Goal: Task Accomplishment & Management: Complete application form

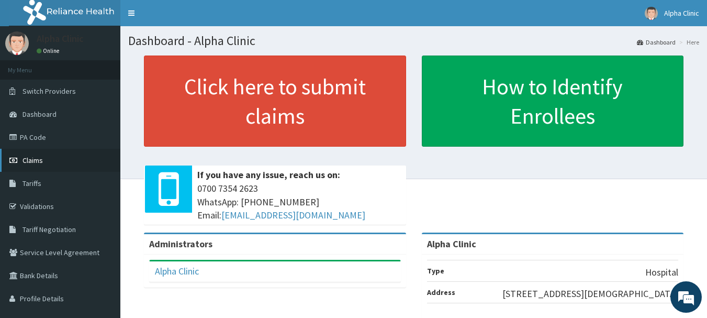
click at [68, 152] on link "Claims" at bounding box center [60, 160] width 120 height 23
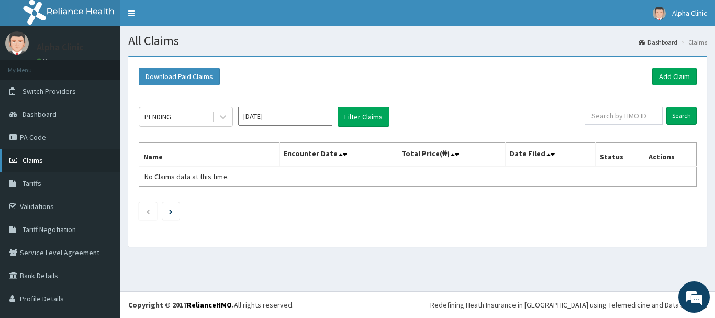
click at [42, 156] on span "Claims" at bounding box center [33, 160] width 20 height 9
click at [654, 72] on link "Add Claim" at bounding box center [674, 77] width 45 height 18
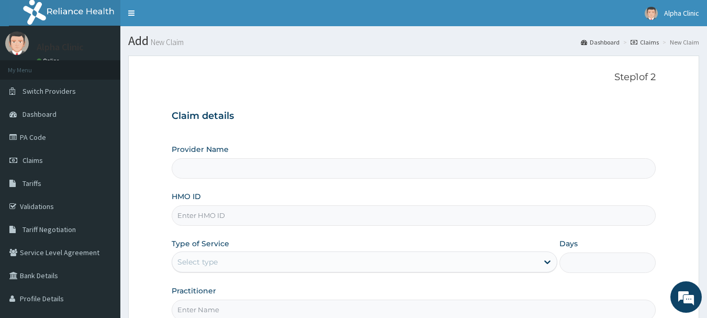
type input "Alpha Clinic"
click at [343, 210] on input "HMO ID" at bounding box center [414, 215] width 485 height 20
type input "GTC/10209/F"
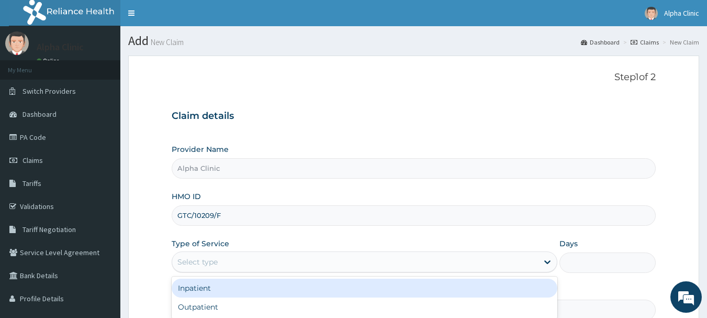
click at [335, 258] on div "Select type" at bounding box center [355, 261] width 366 height 17
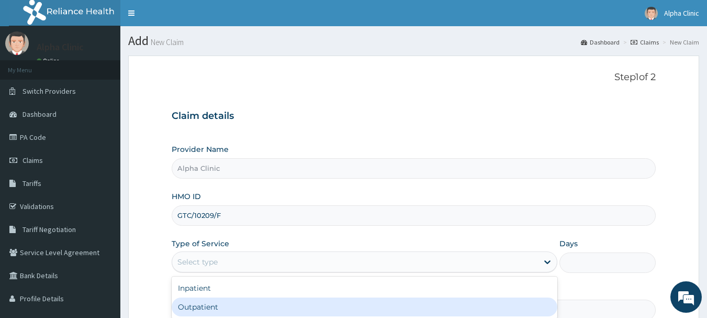
click at [281, 305] on div "Outpatient" at bounding box center [365, 306] width 386 height 19
type input "1"
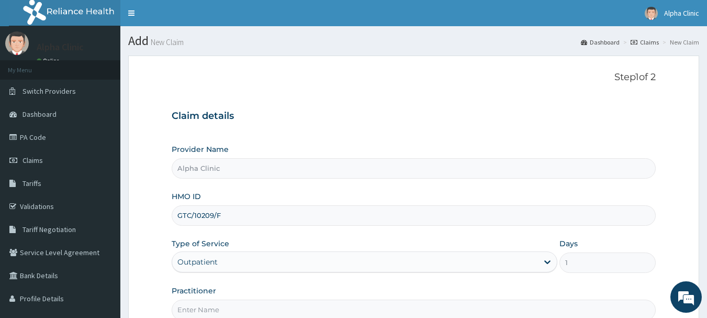
click at [279, 305] on input "Practitioner" at bounding box center [414, 310] width 485 height 20
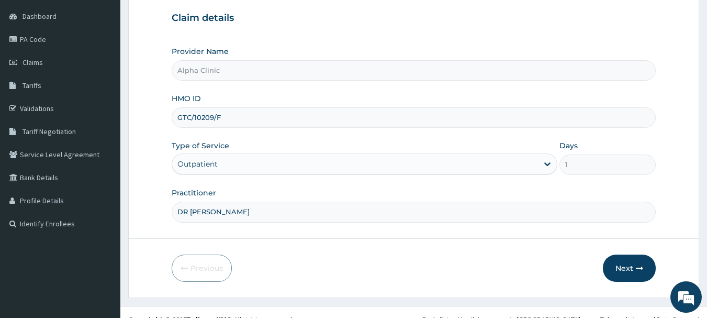
scroll to position [113, 0]
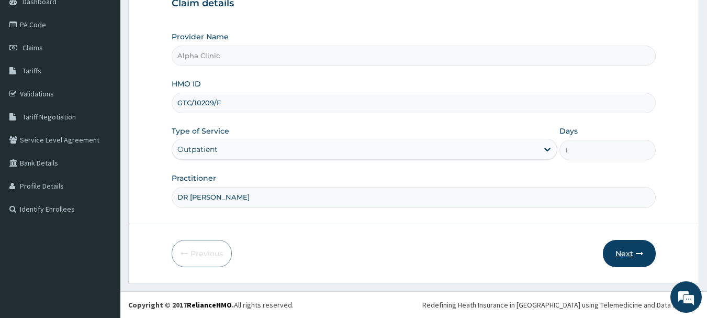
type input "DR T O ODUWOLE"
click at [626, 250] on button "Next" at bounding box center [629, 253] width 53 height 27
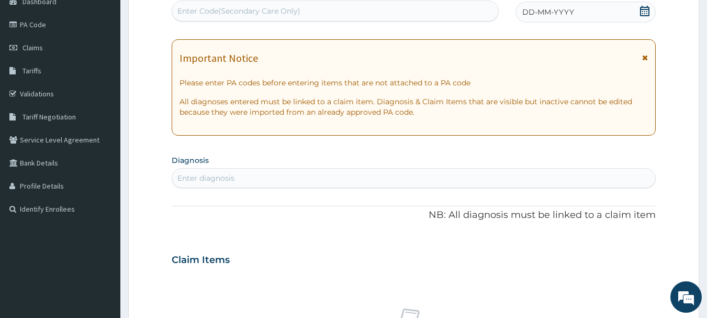
click at [561, 15] on span "DD-MM-YYYY" at bounding box center [549, 12] width 52 height 10
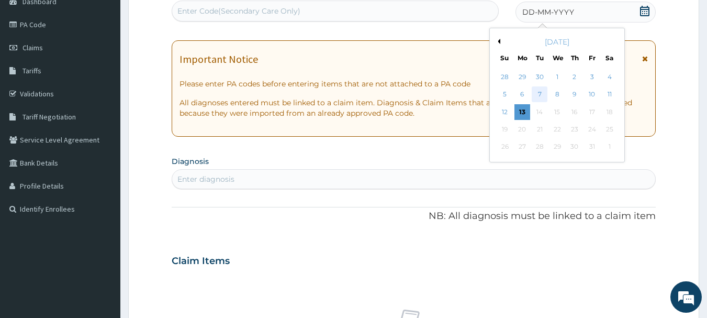
click at [541, 92] on div "7" at bounding box center [541, 95] width 16 height 16
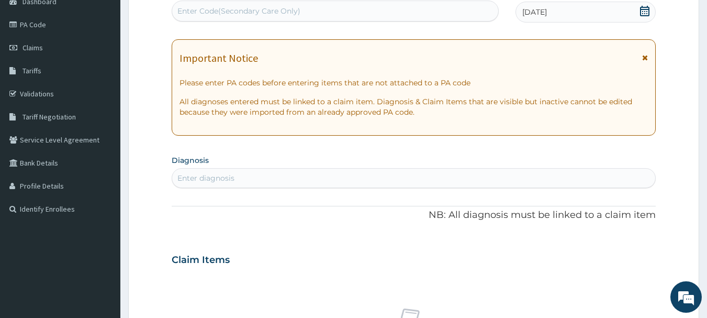
click at [303, 174] on div "Enter diagnosis" at bounding box center [414, 178] width 484 height 17
type input "P"
type input "RESPI"
